Goal: Information Seeking & Learning: Check status

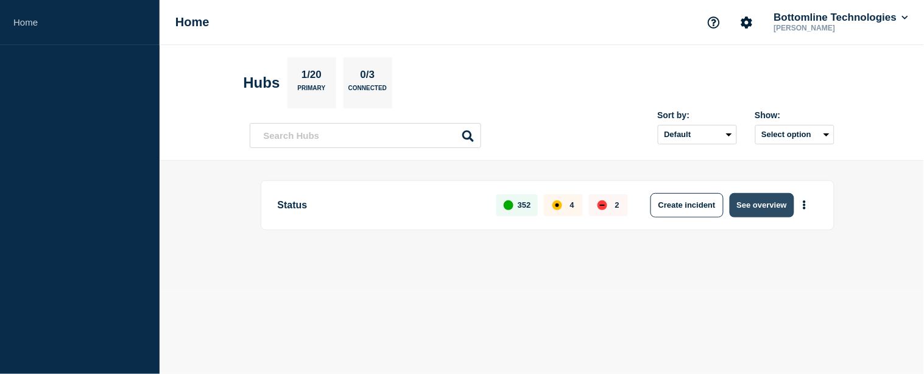
click at [752, 207] on button "See overview" at bounding box center [762, 205] width 65 height 24
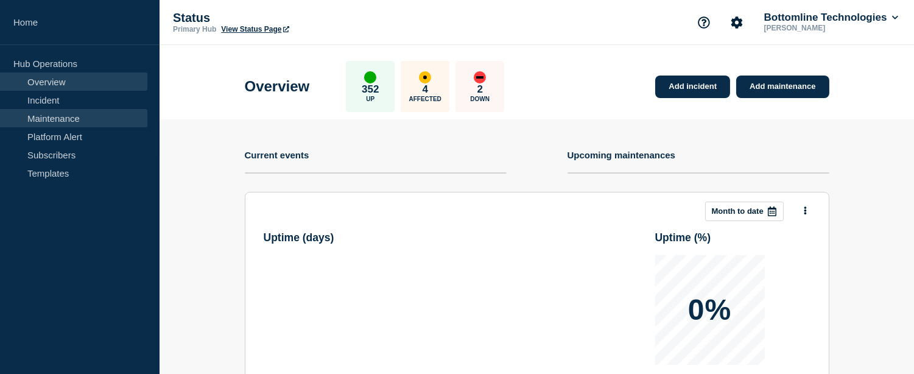
click at [71, 114] on link "Maintenance" at bounding box center [73, 118] width 147 height 18
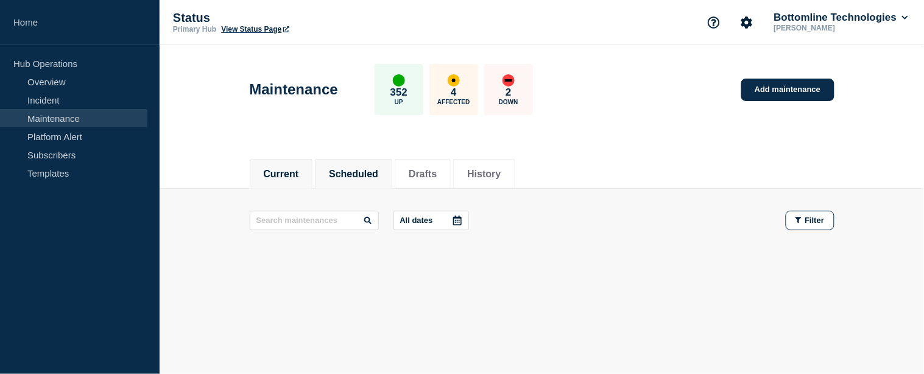
click at [364, 169] on button "Scheduled" at bounding box center [353, 174] width 49 height 11
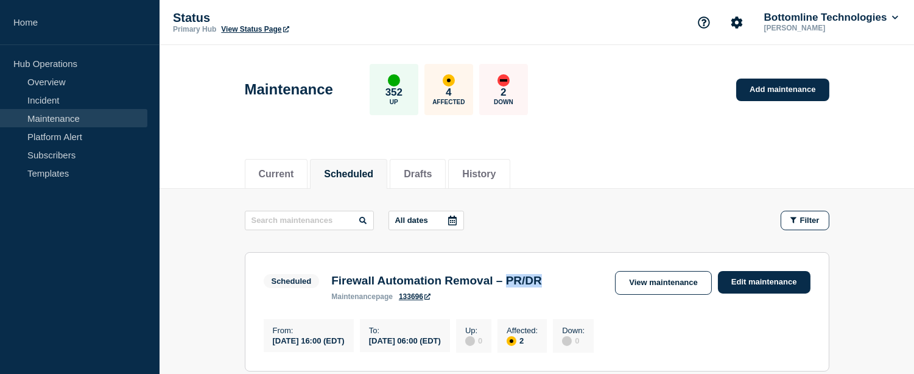
drag, startPoint x: 530, startPoint y: 281, endPoint x: 565, endPoint y: 283, distance: 34.8
click at [542, 283] on h3 "Firewall Automation Removal – PR/DR" at bounding box center [436, 280] width 211 height 13
click at [496, 172] on button "History" at bounding box center [478, 174] width 33 height 11
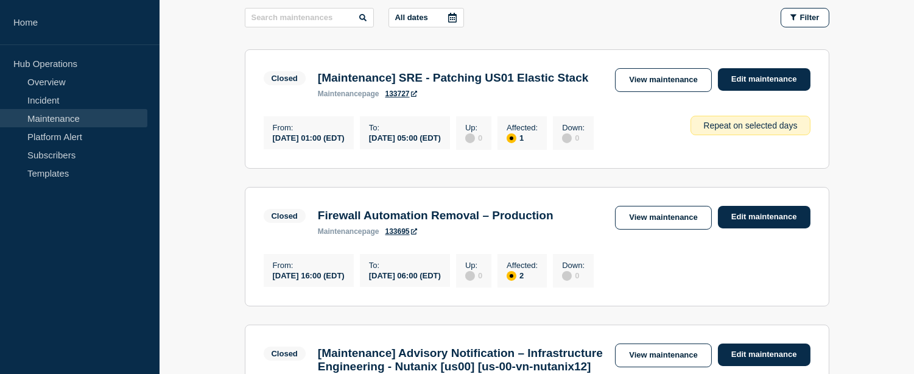
scroll to position [68, 0]
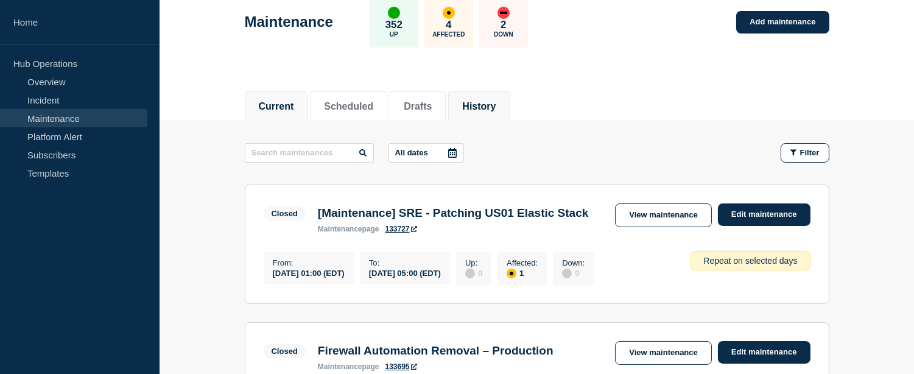
click at [294, 108] on button "Current" at bounding box center [276, 106] width 35 height 11
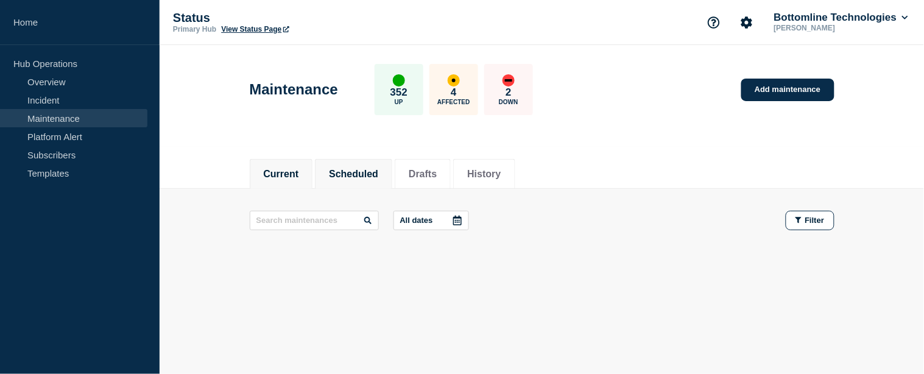
click at [378, 175] on button "Scheduled" at bounding box center [353, 174] width 49 height 11
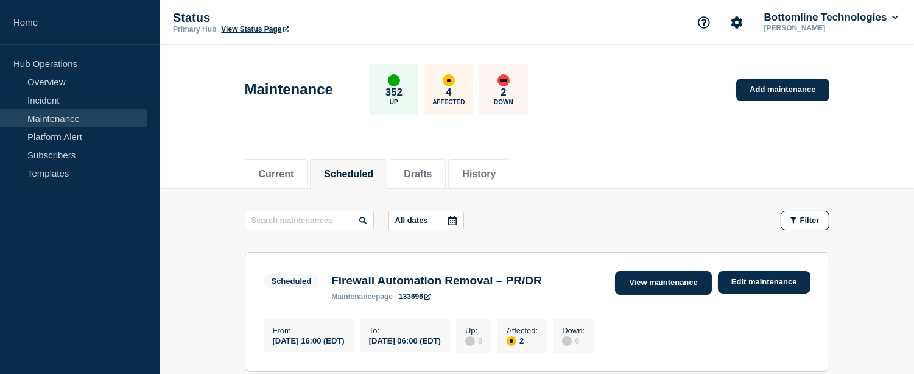
click at [655, 279] on link "View maintenance" at bounding box center [663, 283] width 96 height 24
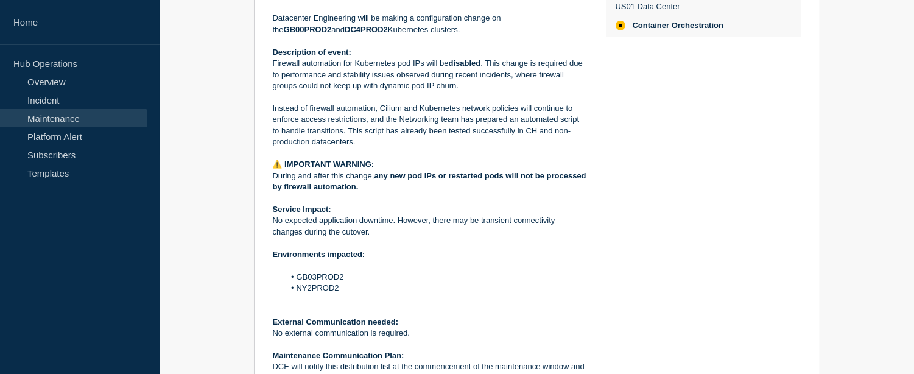
scroll to position [380, 0]
